Goal: Task Accomplishment & Management: Find specific page/section

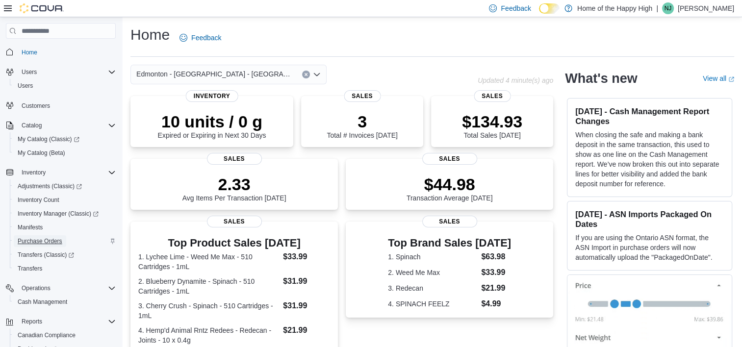
click at [62, 235] on span "Purchase Orders" at bounding box center [40, 241] width 45 height 12
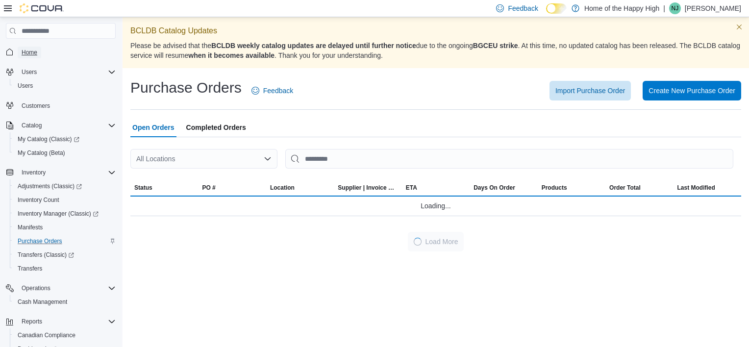
click at [37, 53] on link "Home" at bounding box center [30, 53] width 24 height 12
